Goal: Check status

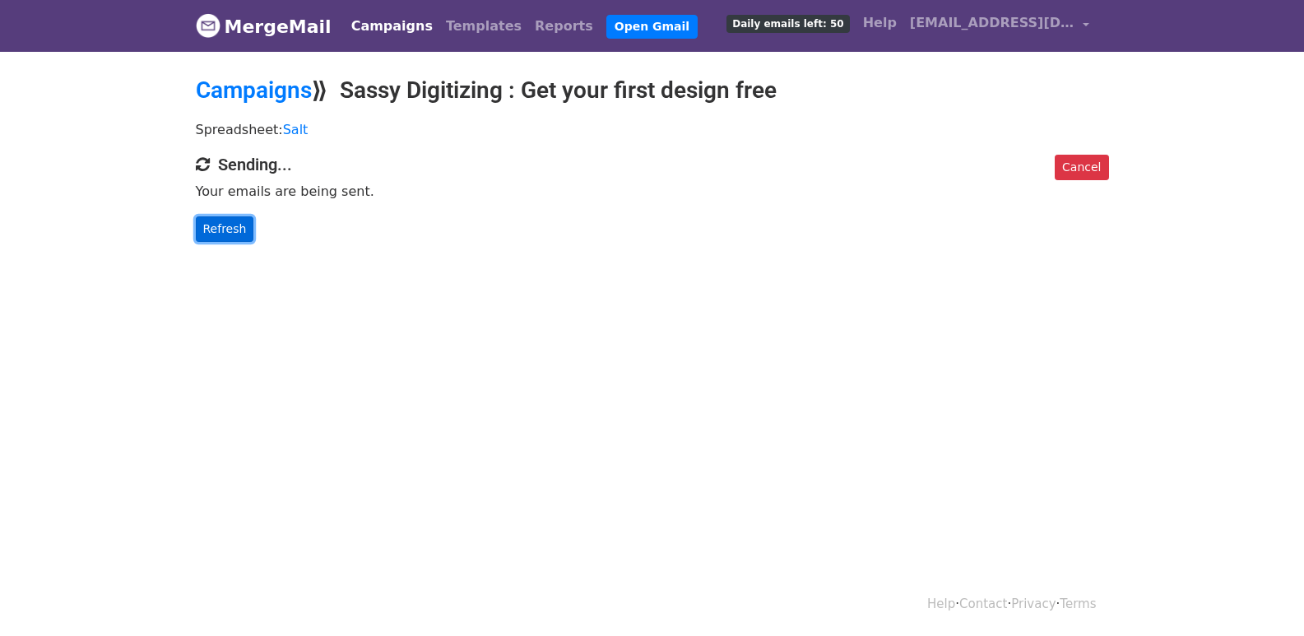
click at [212, 226] on link "Refresh" at bounding box center [225, 229] width 58 height 26
drag, startPoint x: 212, startPoint y: 226, endPoint x: 306, endPoint y: 293, distance: 115.0
click at [218, 231] on link "Refresh" at bounding box center [225, 229] width 58 height 26
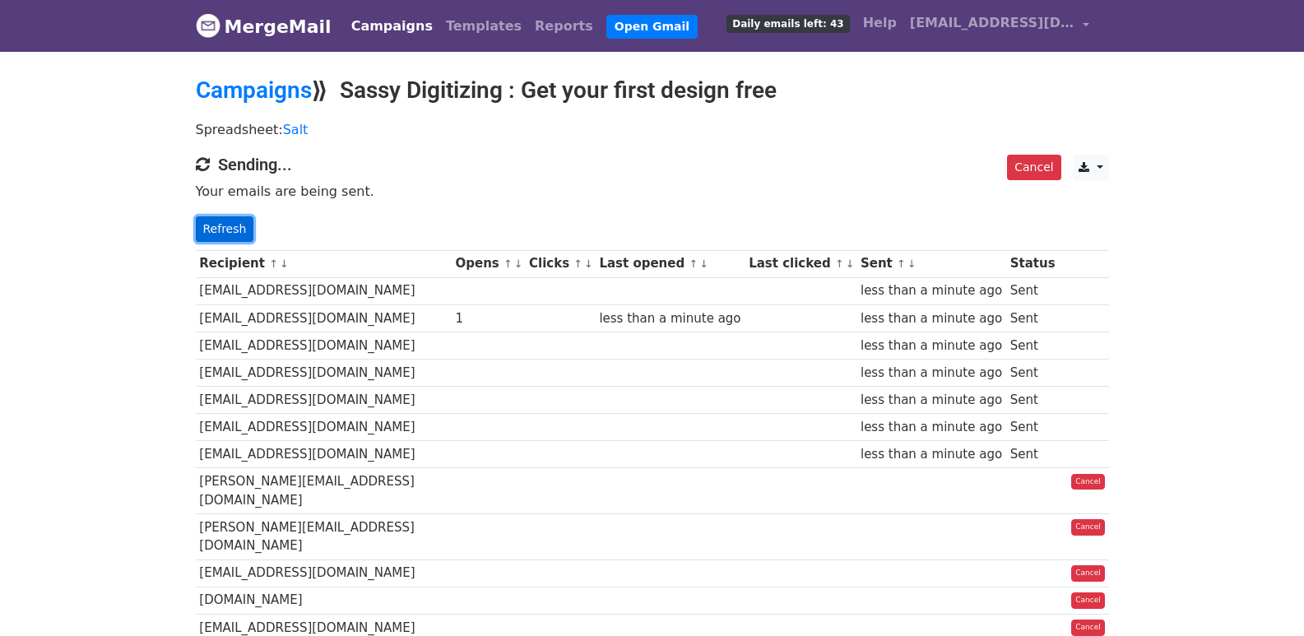
click at [220, 224] on link "Refresh" at bounding box center [225, 229] width 58 height 26
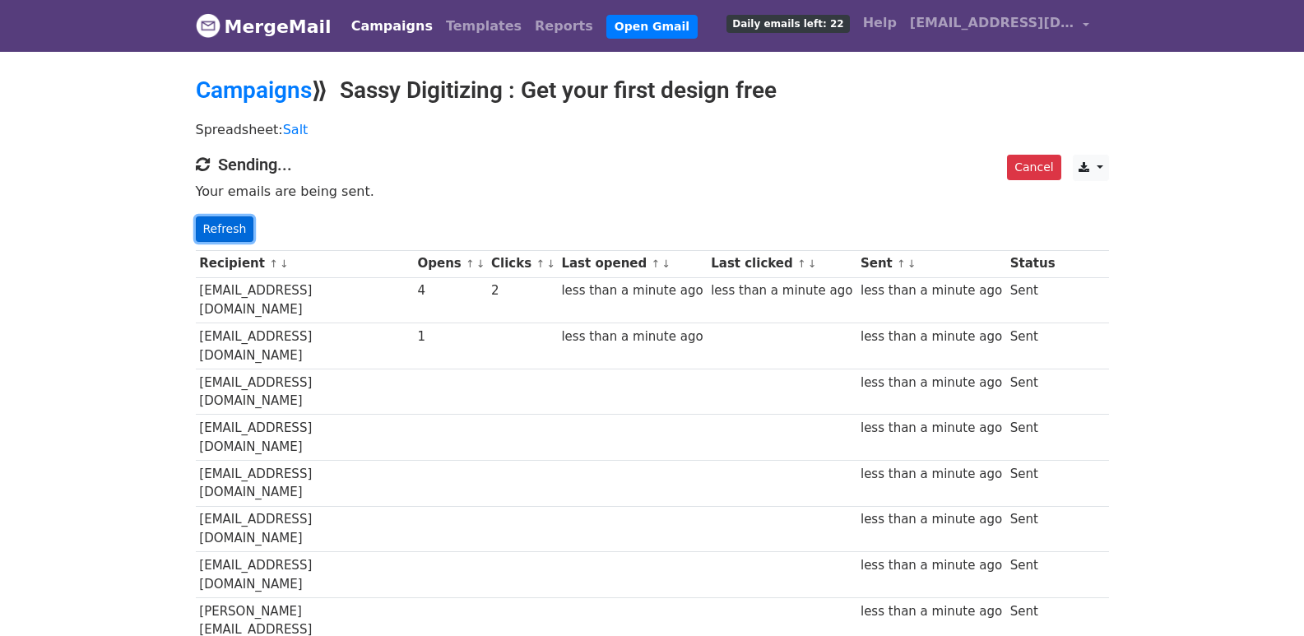
click at [213, 221] on link "Refresh" at bounding box center [225, 229] width 58 height 26
